Goal: Find specific page/section: Find specific page/section

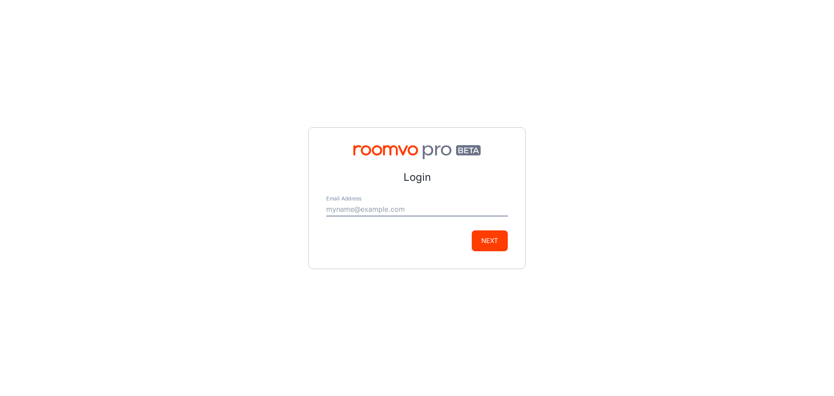
click at [336, 210] on input "Email Address" at bounding box center [417, 209] width 182 height 14
type input "[PERSON_NAME][EMAIL_ADDRESS][PERSON_NAME][DOMAIN_NAME]"
click at [491, 239] on button "Next" at bounding box center [490, 240] width 36 height 21
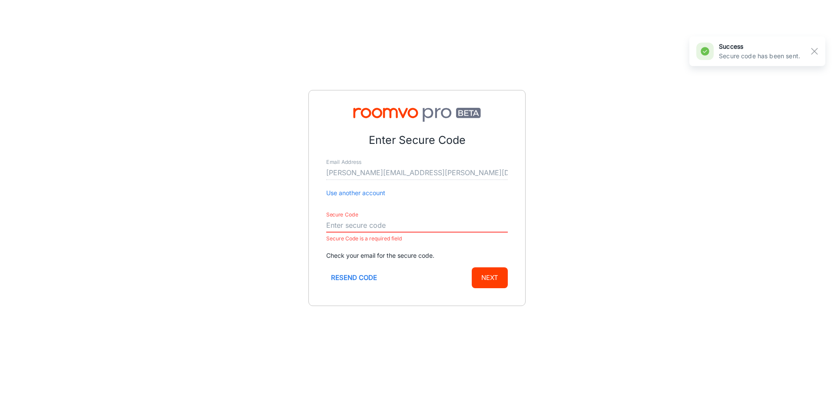
click at [331, 225] on input "Secure Code" at bounding box center [417, 226] width 182 height 14
paste input "997792"
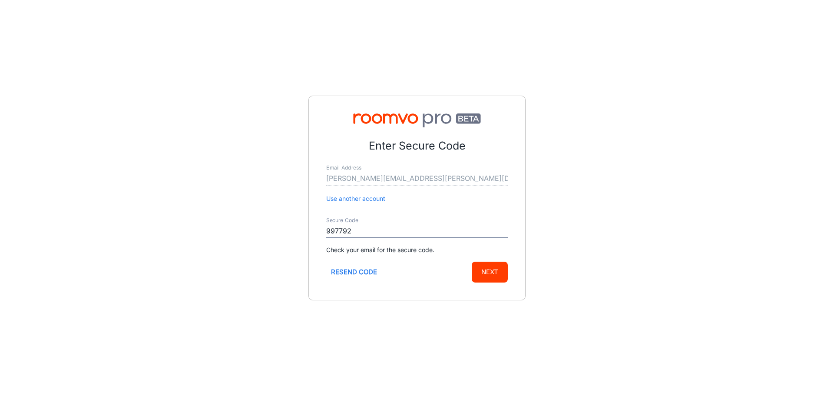
type input "997792"
click at [490, 272] on button "Next" at bounding box center [490, 272] width 36 height 21
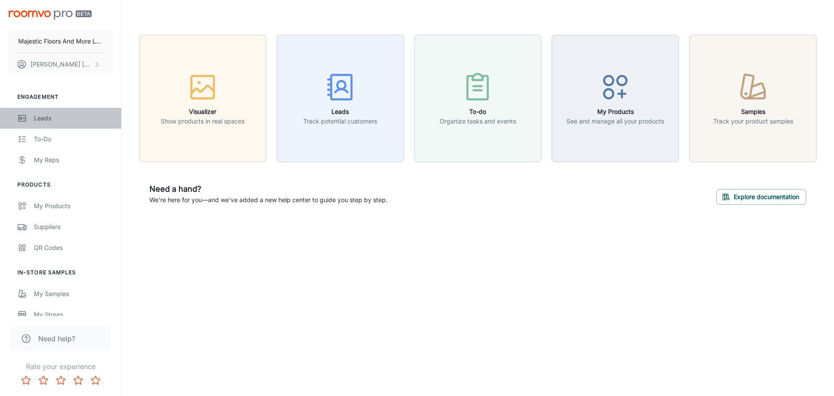
click at [46, 116] on div "Leads" at bounding box center [73, 118] width 79 height 10
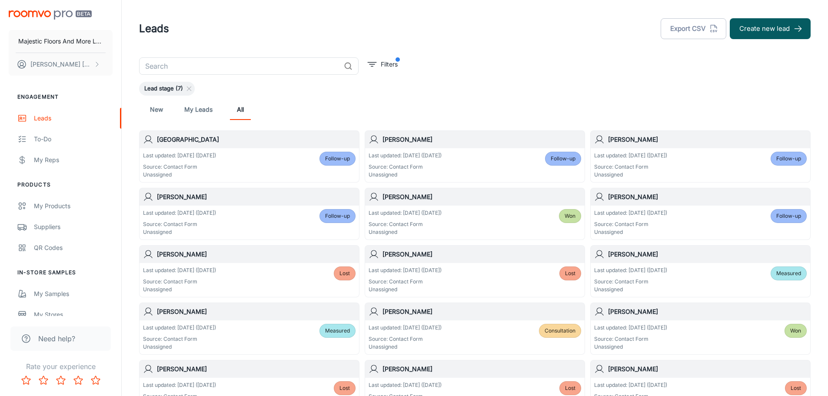
click at [209, 139] on h6 "[GEOGRAPHIC_DATA]" at bounding box center [256, 140] width 199 height 10
